Goal: Task Accomplishment & Management: Complete application form

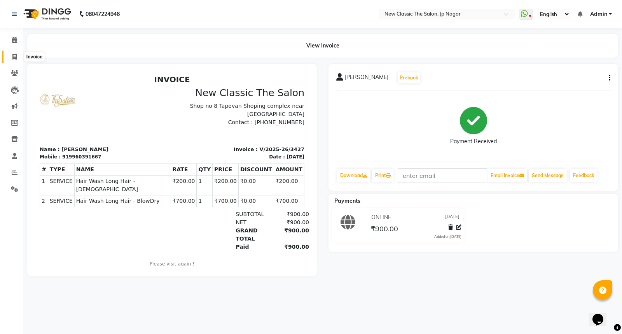
click at [14, 56] on icon at bounding box center [14, 57] width 4 height 6
select select "4678"
select select "service"
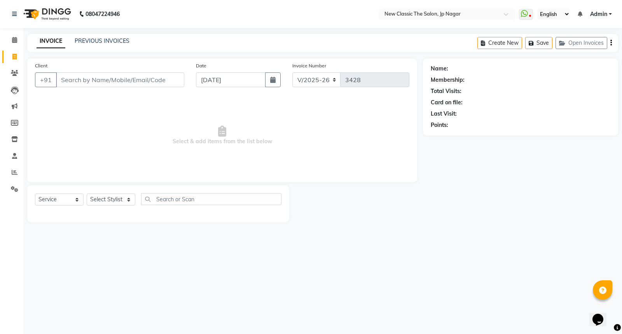
click at [69, 80] on input "Client" at bounding box center [120, 79] width 128 height 15
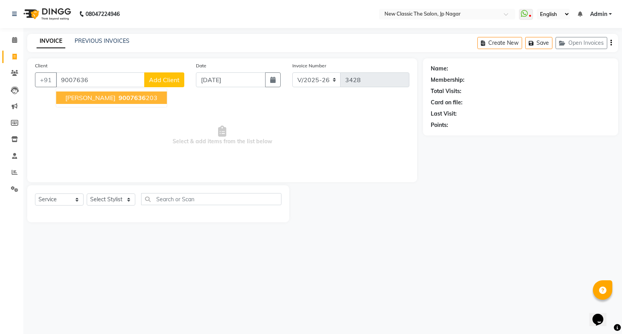
click at [87, 98] on span "[PERSON_NAME]" at bounding box center [90, 98] width 50 height 8
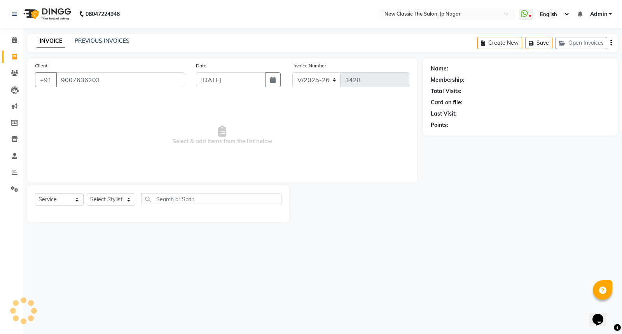
type input "9007636203"
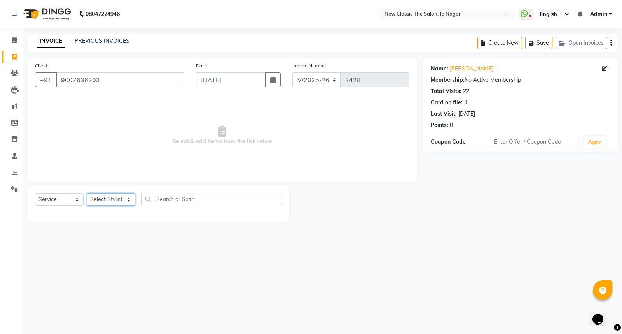
click at [98, 198] on select "Select Stylist Amit [PERSON_NAME] [PERSON_NAME] [PERSON_NAME] Manager [PERSON_N…" at bounding box center [111, 199] width 49 height 12
select select "77556"
click at [87, 194] on select "Select Stylist Amit [PERSON_NAME] [PERSON_NAME] [PERSON_NAME] Manager [PERSON_N…" at bounding box center [111, 199] width 49 height 12
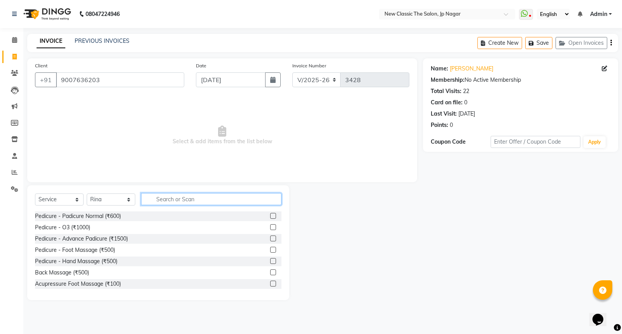
click at [156, 197] on input "text" at bounding box center [211, 199] width 140 height 12
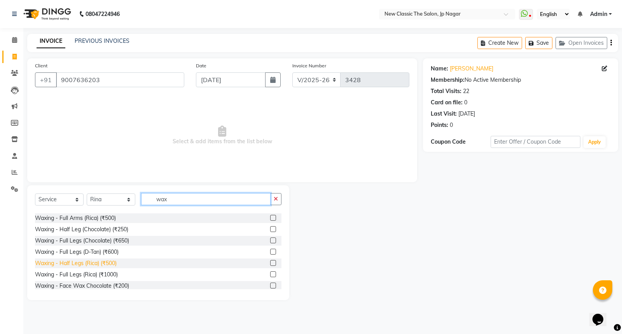
type input "wax"
click at [99, 262] on div "Waxing - Half Legs (Rica) (₹500)" at bounding box center [76, 263] width 82 height 8
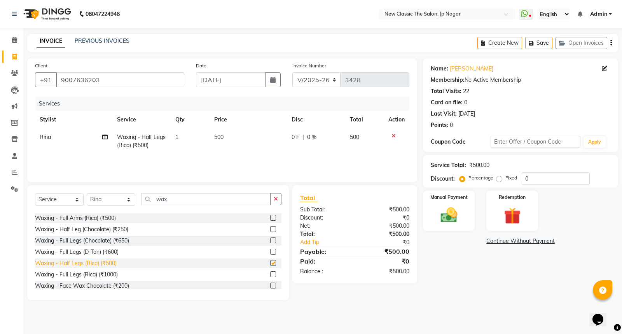
checkbox input "false"
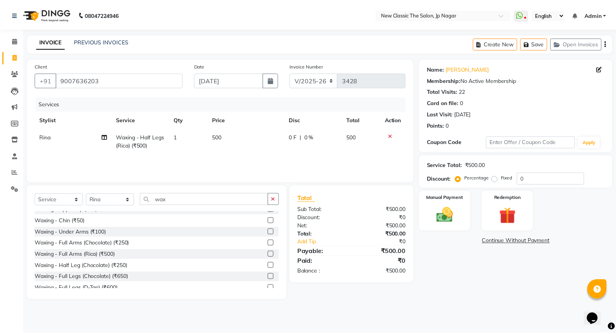
scroll to position [0, 0]
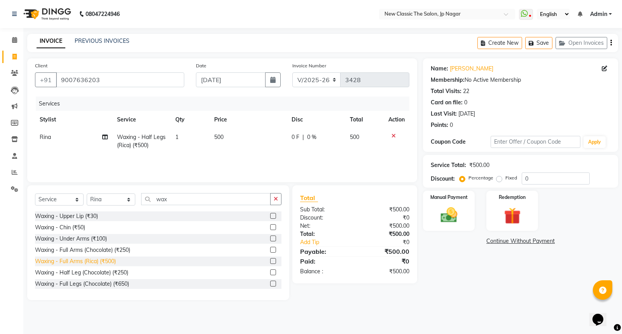
click at [91, 263] on div "Waxing - Full Arms (Rica) (₹500)" at bounding box center [75, 261] width 81 height 8
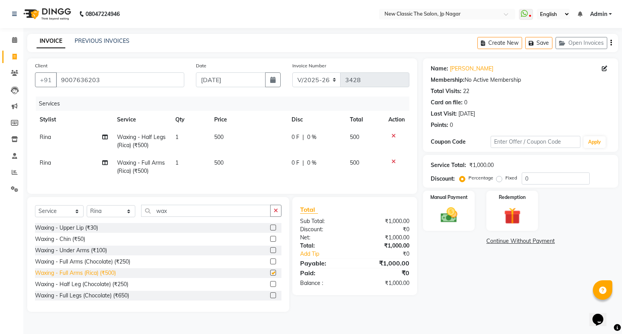
checkbox input "false"
click at [44, 164] on span "Rina" at bounding box center [45, 162] width 11 height 7
select select "77556"
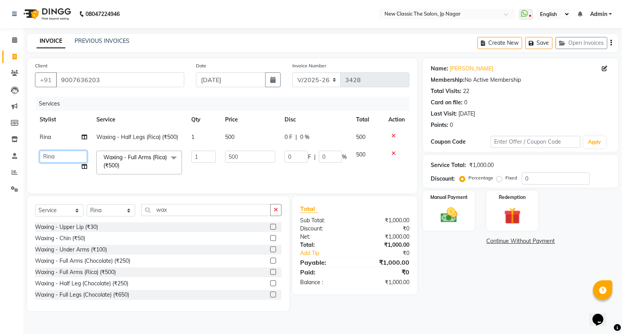
click at [47, 157] on select "Amit [PERSON_NAME] [PERSON_NAME] [PERSON_NAME] Manager [PERSON_NAME] [PERSON_NA…" at bounding box center [63, 156] width 47 height 12
select select "27630"
click at [188, 216] on input "wax" at bounding box center [205, 210] width 129 height 12
type input "w"
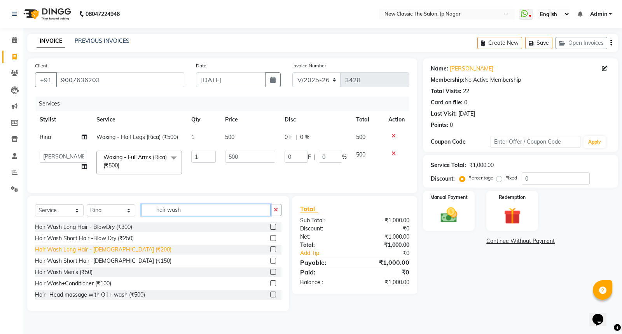
type input "hair wash"
click at [119, 254] on div "Hair Wash Long Hair - [DEMOGRAPHIC_DATA] (₹200)" at bounding box center [103, 249] width 136 height 8
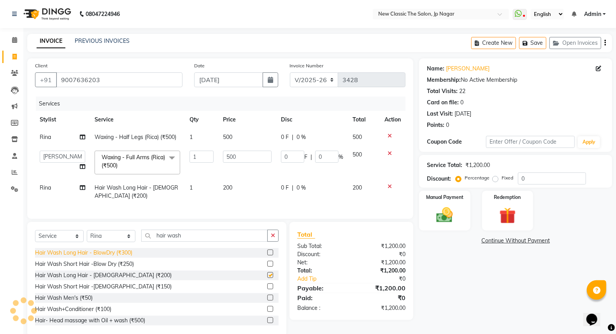
checkbox input "false"
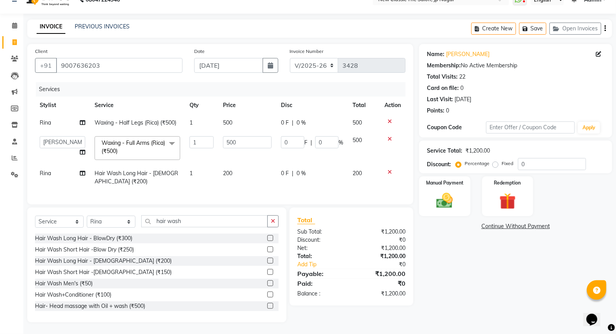
scroll to position [21, 0]
click at [505, 222] on link "Continue Without Payment" at bounding box center [515, 226] width 190 height 8
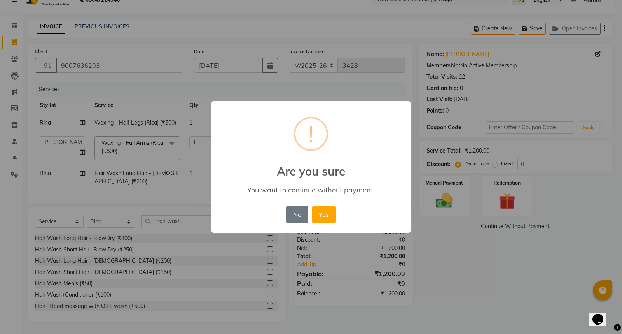
click at [49, 167] on div "× ! Are you sure You want to continue without payment. No No Yes" at bounding box center [311, 167] width 622 height 334
click at [290, 216] on button "No" at bounding box center [297, 214] width 22 height 17
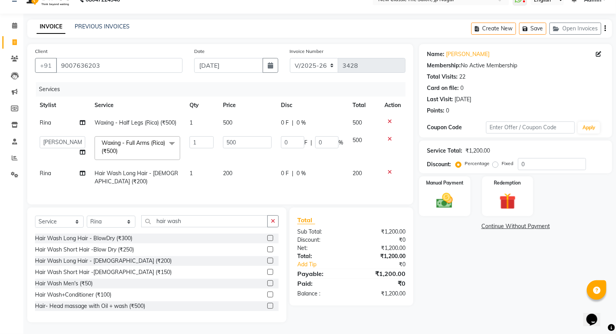
click at [58, 167] on td "Rina" at bounding box center [62, 177] width 55 height 26
select select "77556"
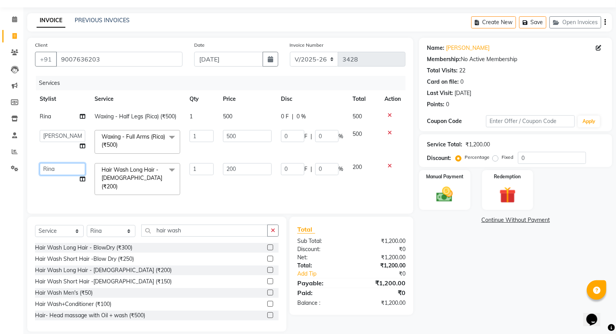
click at [62, 171] on select "Amit [PERSON_NAME] [PERSON_NAME] [PERSON_NAME] Manager [PERSON_NAME] [PERSON_NA…" at bounding box center [62, 169] width 45 height 12
select select "85910"
click at [496, 222] on link "Continue Without Payment" at bounding box center [515, 220] width 190 height 8
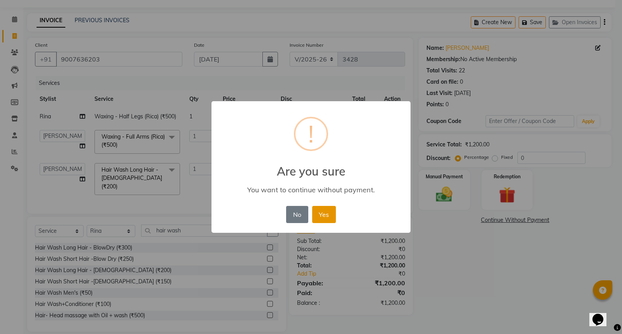
click at [328, 214] on button "Yes" at bounding box center [324, 214] width 24 height 17
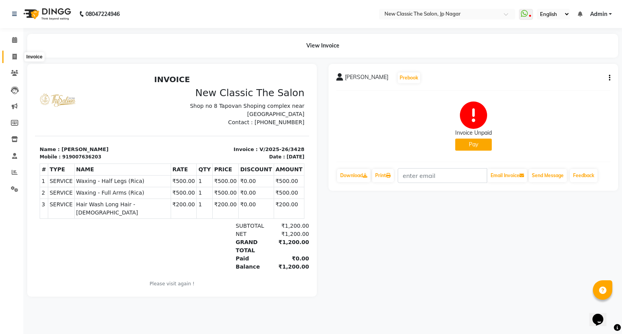
click at [15, 58] on icon at bounding box center [14, 57] width 4 height 6
select select "4678"
select select "service"
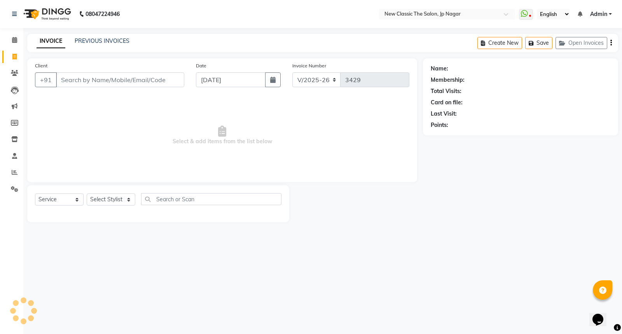
click at [63, 81] on input "Client" at bounding box center [120, 79] width 128 height 15
click at [66, 81] on input "Client" at bounding box center [120, 79] width 128 height 15
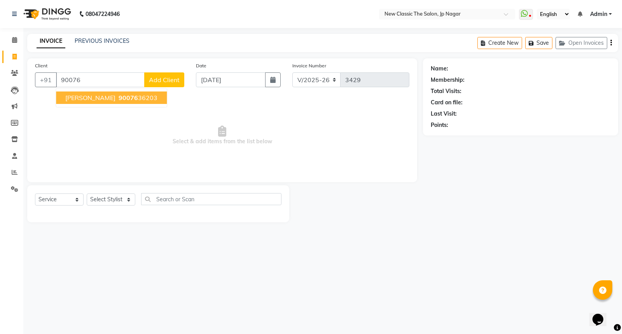
click at [90, 100] on span "[PERSON_NAME]" at bounding box center [90, 98] width 50 height 8
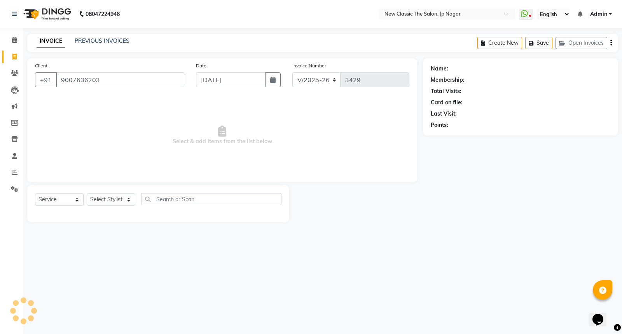
type input "9007636203"
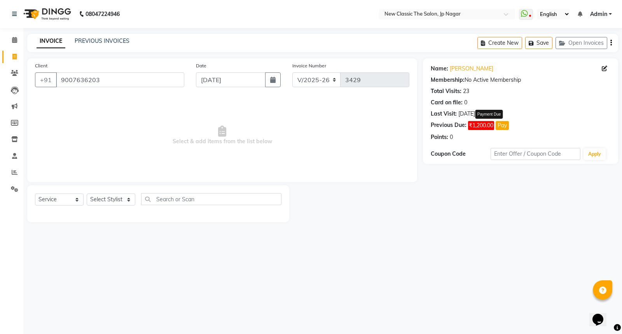
click at [500, 124] on button "Pay" at bounding box center [502, 125] width 13 height 9
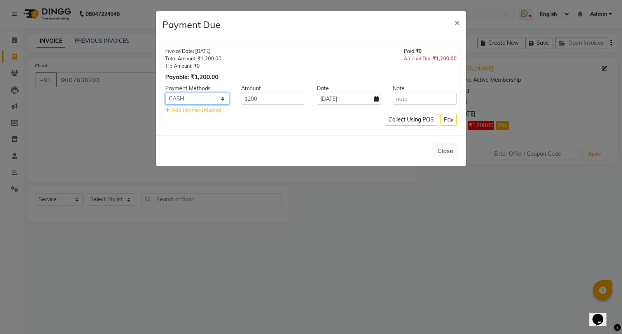
click at [222, 98] on select "ONLINE GPay CASH PayTM Credit Card" at bounding box center [197, 99] width 64 height 12
select select "3"
click at [165, 93] on select "ONLINE GPay CASH PayTM Credit Card" at bounding box center [197, 99] width 64 height 12
click at [446, 121] on button "Pay" at bounding box center [449, 120] width 16 height 12
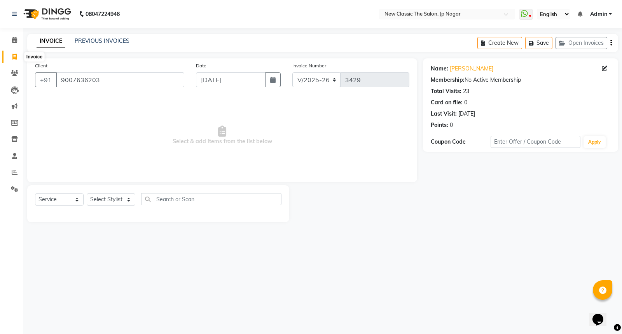
click at [14, 56] on icon at bounding box center [14, 57] width 4 height 6
select select "4678"
select select "service"
click at [523, 137] on div "Name: Membership: Total Visits: Card on file: Last Visit: Points:" at bounding box center [523, 140] width 201 height 164
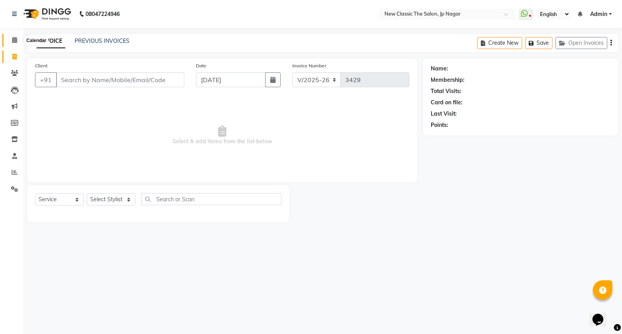
click at [14, 40] on icon at bounding box center [14, 40] width 5 height 6
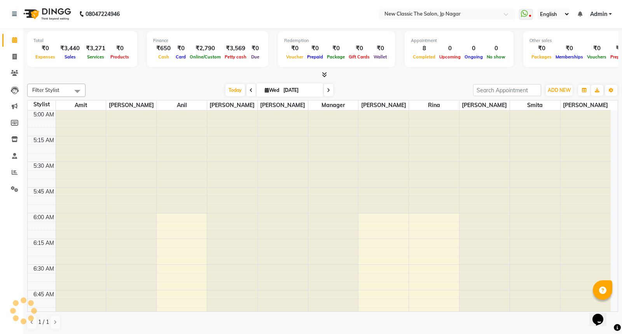
scroll to position [103, 0]
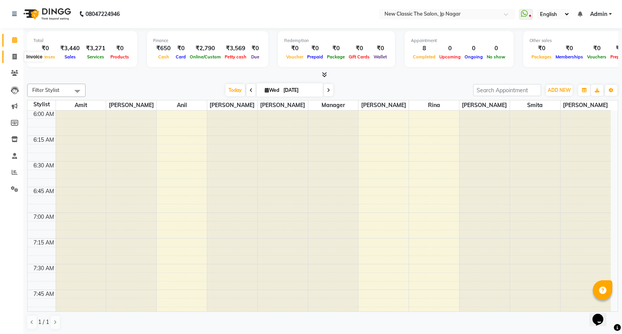
click at [15, 57] on icon at bounding box center [14, 57] width 4 height 6
select select "4678"
select select "service"
